Goal: Use online tool/utility: Utilize a website feature to perform a specific function

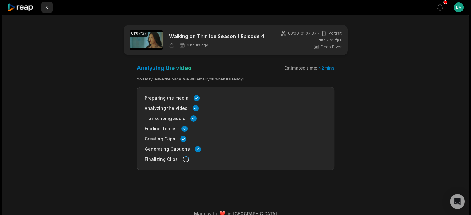
click at [46, 7] on button at bounding box center [47, 7] width 11 height 11
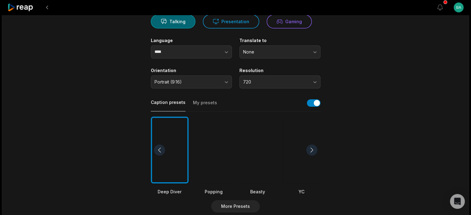
scroll to position [93, 0]
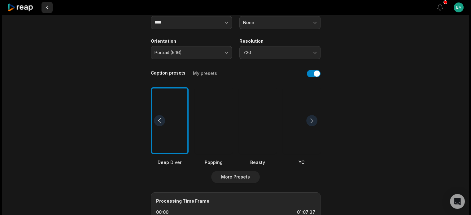
click at [48, 8] on button at bounding box center [47, 7] width 11 height 11
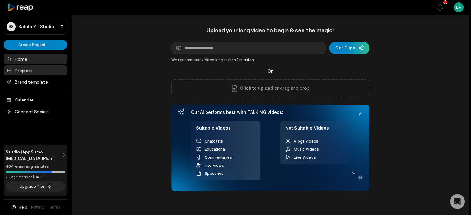
click at [28, 71] on link "Projects" at bounding box center [36, 70] width 64 height 10
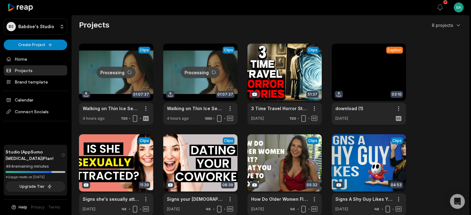
click at [186, 72] on link at bounding box center [200, 84] width 74 height 81
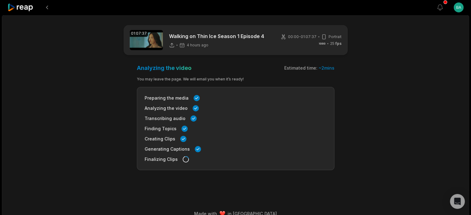
click at [33, 7] on icon at bounding box center [20, 7] width 26 height 8
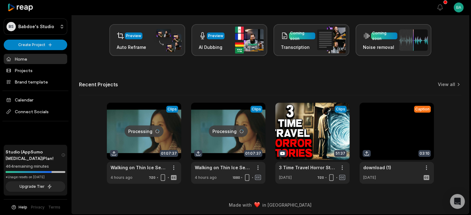
scroll to position [94, 0]
